Goal: Transaction & Acquisition: Purchase product/service

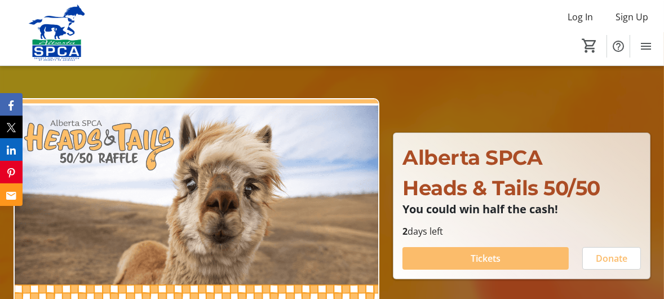
scroll to position [75, 0]
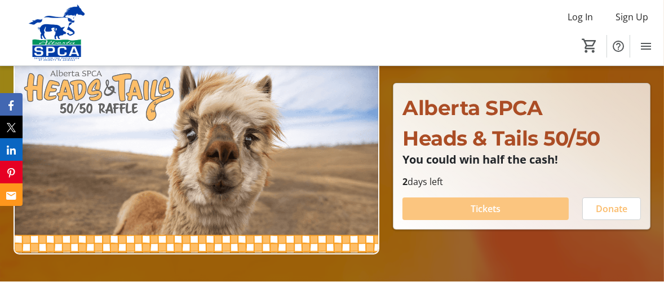
click at [486, 204] on span "Tickets" at bounding box center [486, 209] width 30 height 14
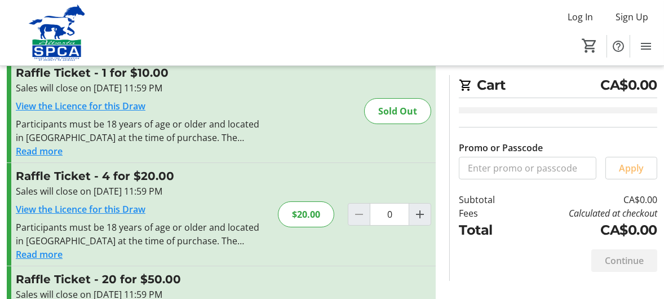
scroll to position [113, 0]
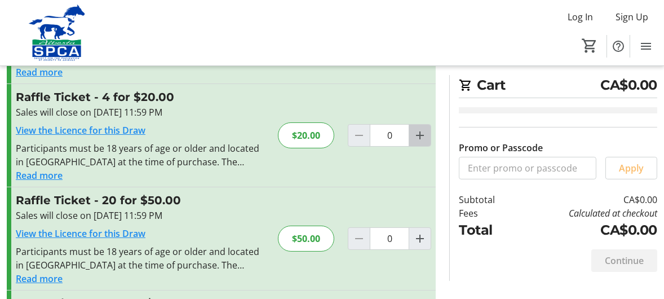
click at [418, 132] on mat-icon "Increment by one" at bounding box center [420, 136] width 14 height 14
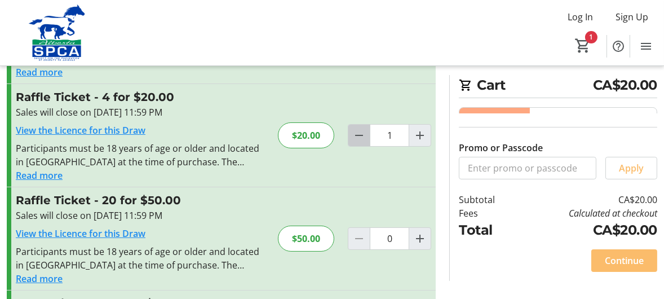
click at [359, 131] on mat-icon "Decrement by one" at bounding box center [359, 136] width 14 height 14
type input "0"
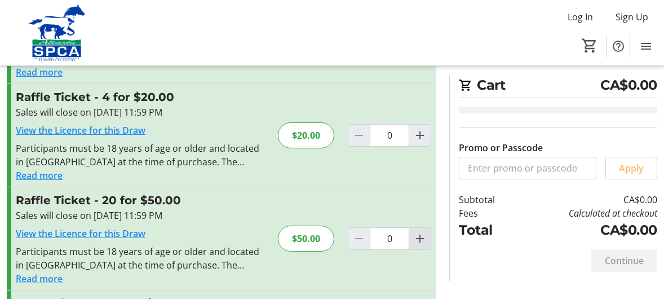
click at [422, 235] on mat-icon "Increment by one" at bounding box center [420, 239] width 14 height 14
type input "1"
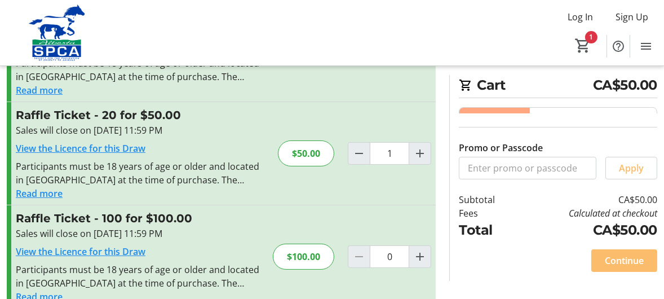
scroll to position [219, 0]
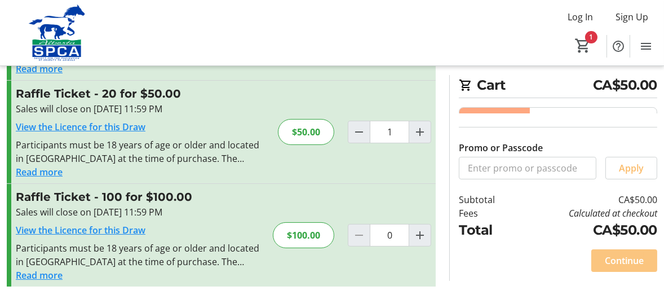
click at [622, 258] on span "Continue" at bounding box center [624, 261] width 39 height 14
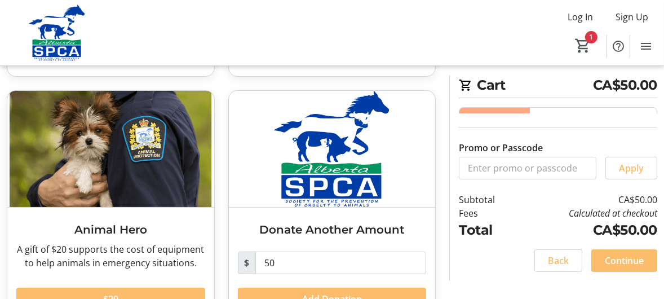
scroll to position [277, 0]
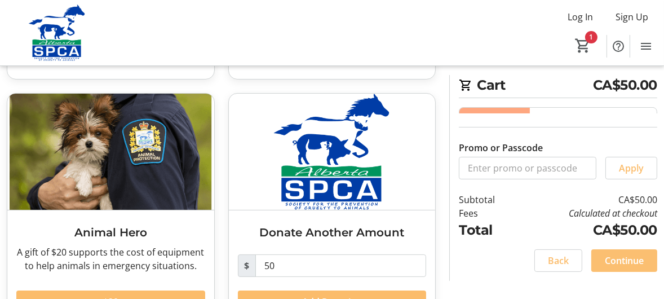
click at [620, 257] on span "Continue" at bounding box center [624, 261] width 39 height 14
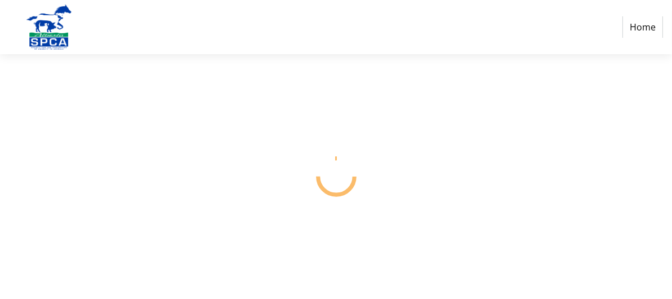
select select "CA"
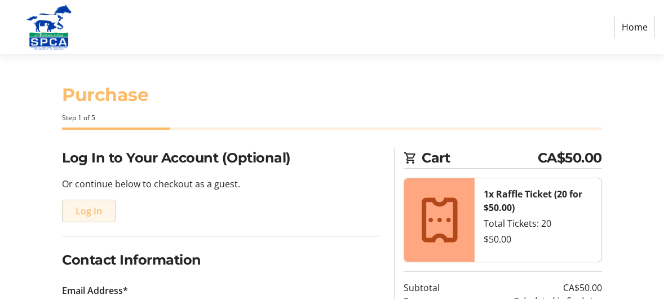
click at [88, 208] on span "Log In" at bounding box center [89, 211] width 26 height 14
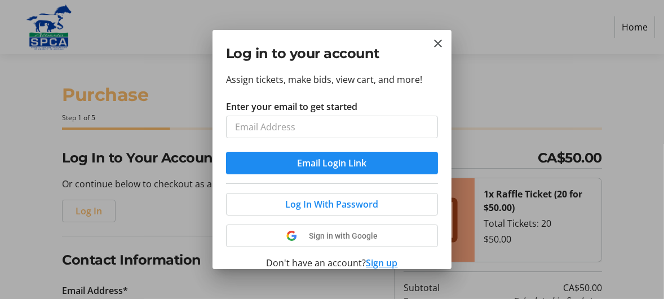
click at [238, 127] on input "Enter your email to get started" at bounding box center [332, 127] width 212 height 23
type input "[EMAIL_ADDRESS][DOMAIN_NAME]"
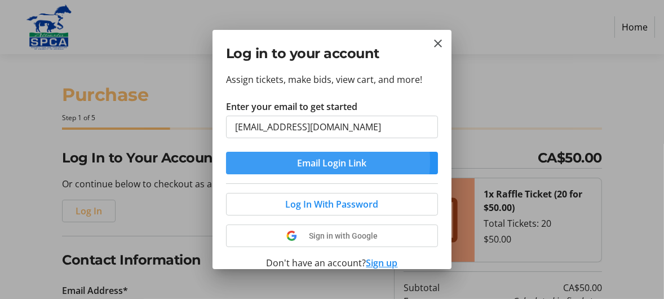
click at [322, 161] on span "Email Login Link" at bounding box center [332, 163] width 69 height 14
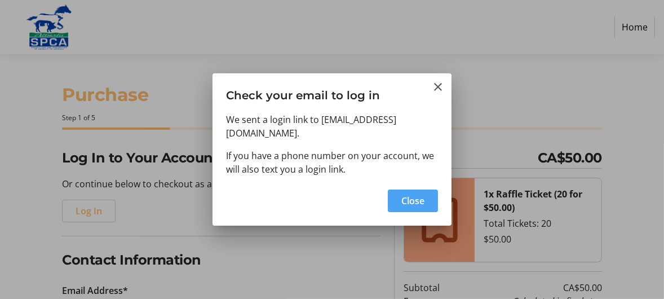
click at [415, 194] on span "Close" at bounding box center [412, 201] width 23 height 14
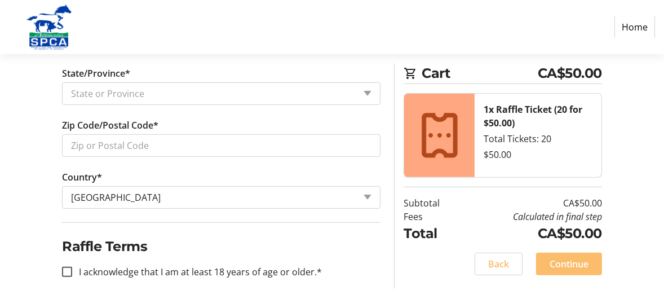
scroll to position [566, 0]
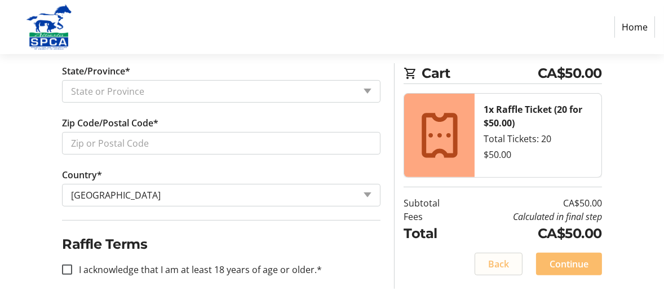
click at [495, 260] on span "Back" at bounding box center [498, 264] width 21 height 14
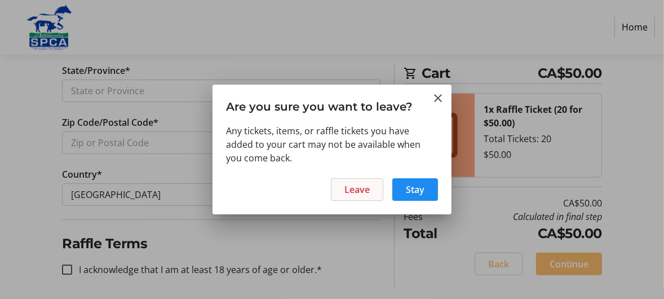
click at [348, 187] on span "Leave" at bounding box center [356, 190] width 25 height 14
